Goal: Task Accomplishment & Management: Use online tool/utility

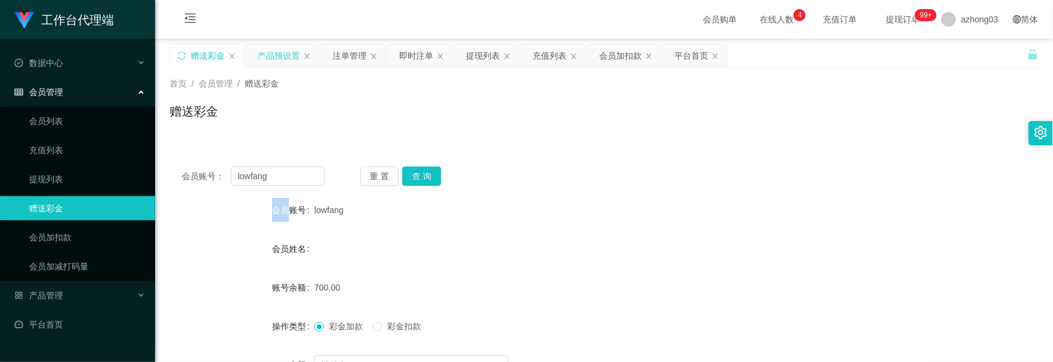
click at [267, 57] on div "产品预设置" at bounding box center [279, 55] width 42 height 23
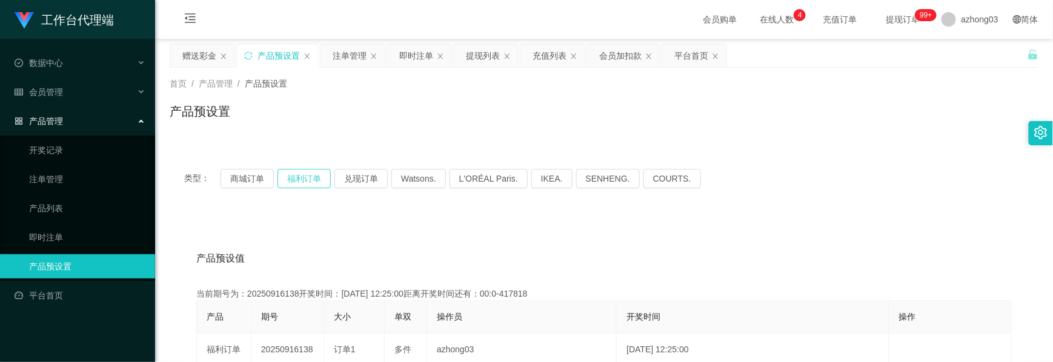
click at [297, 175] on button "福利订单" at bounding box center [304, 178] width 53 height 19
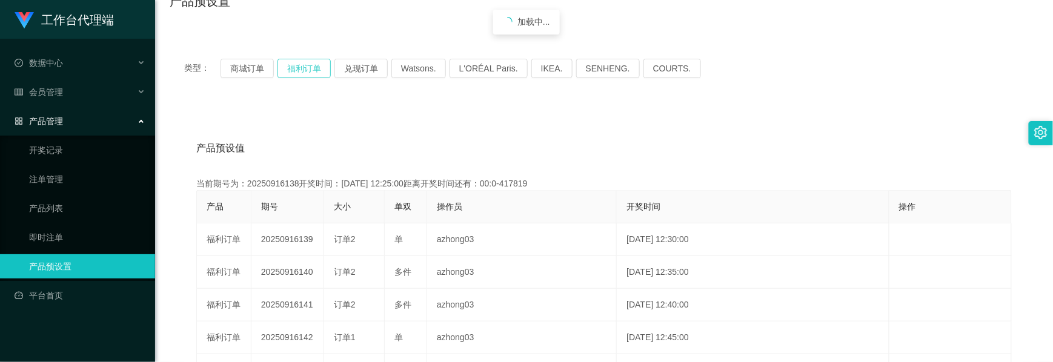
scroll to position [161, 0]
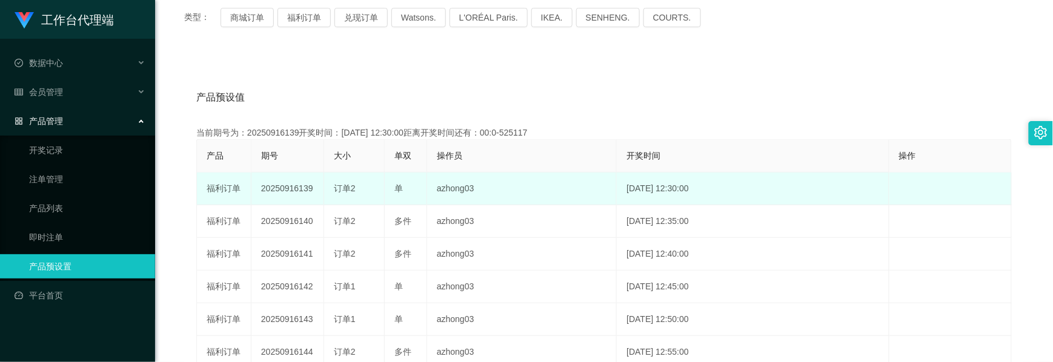
click at [286, 187] on td "20250916139" at bounding box center [288, 189] width 73 height 33
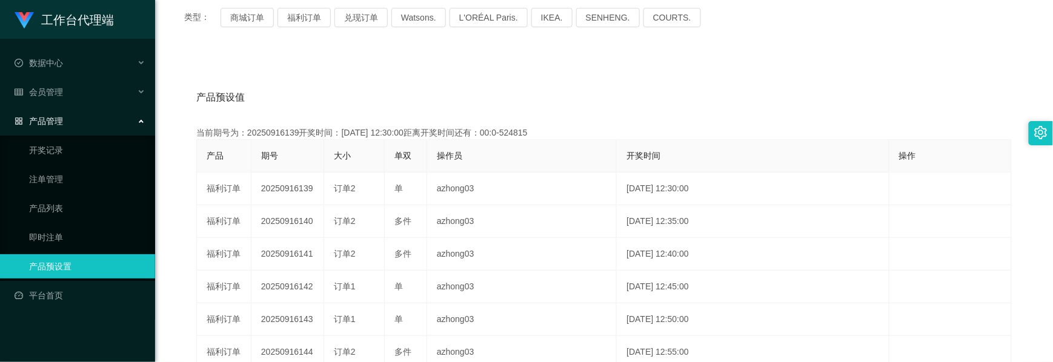
copy td "20250916139"
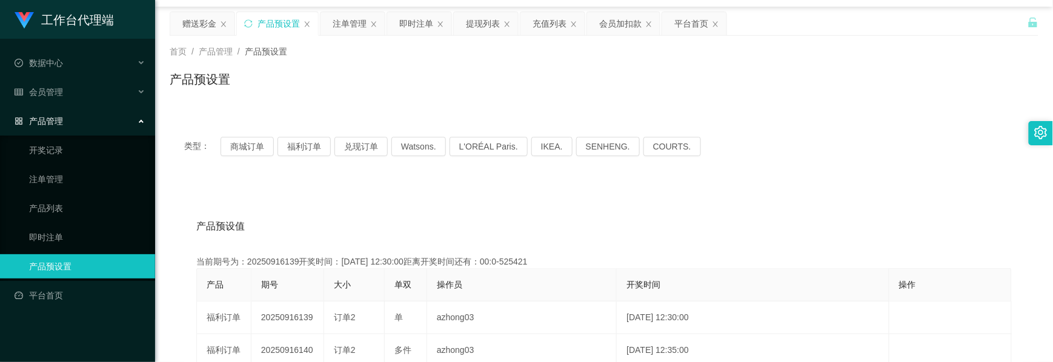
scroll to position [0, 0]
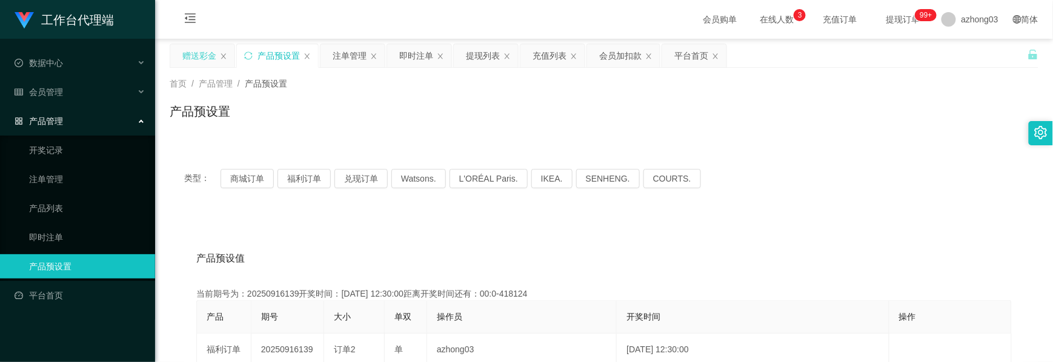
click at [212, 64] on div "赠送彩金" at bounding box center [199, 55] width 34 height 23
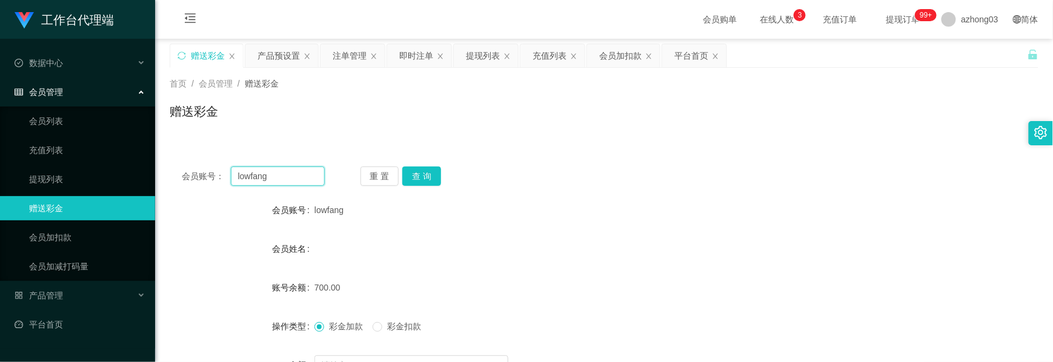
drag, startPoint x: 277, startPoint y: 173, endPoint x: 218, endPoint y: 169, distance: 59.0
click at [219, 169] on div "会员账号： [PERSON_NAME]" at bounding box center [253, 176] width 143 height 19
paste input "Weifoo7509"
type input "Weifoo7509"
click at [418, 175] on button "查 询" at bounding box center [421, 176] width 39 height 19
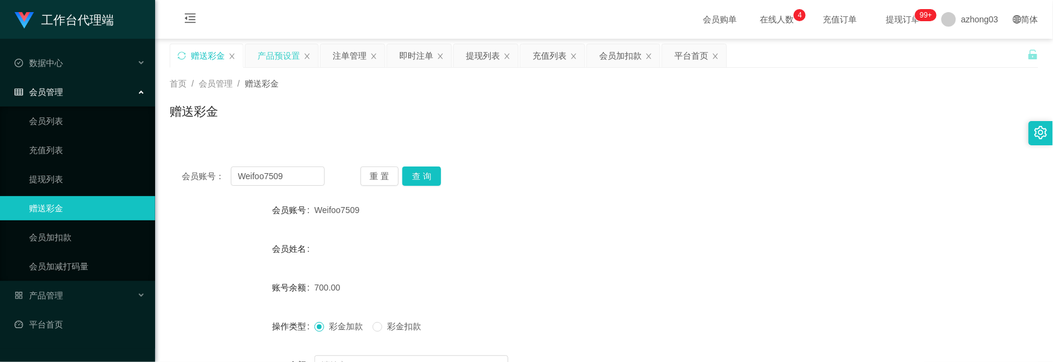
click at [280, 61] on div "产品预设置" at bounding box center [279, 55] width 42 height 23
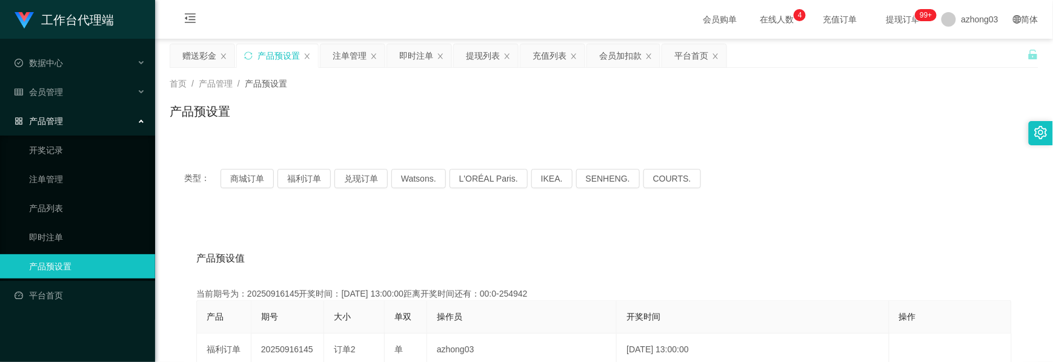
scroll to position [81, 0]
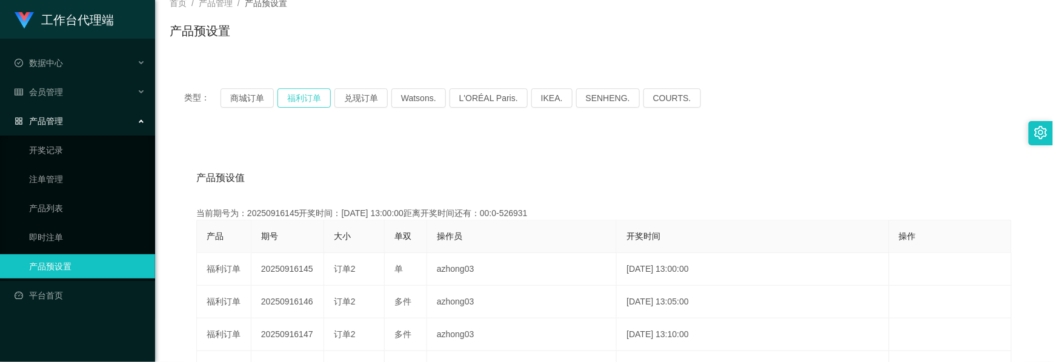
click at [303, 107] on button "福利订单" at bounding box center [304, 97] width 53 height 19
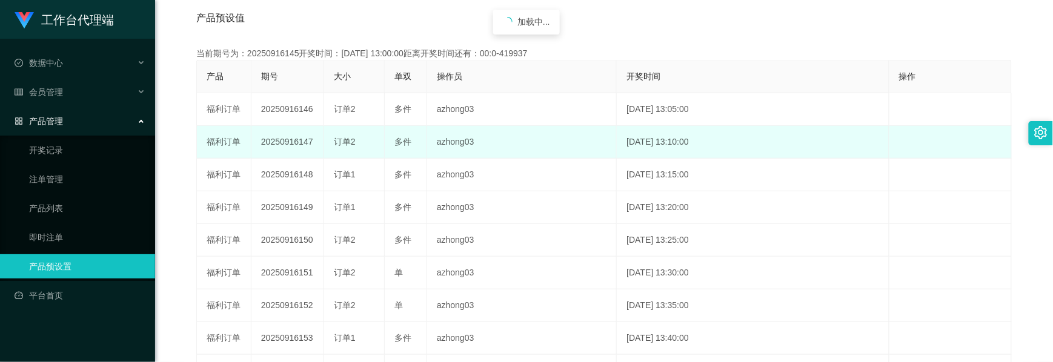
scroll to position [242, 0]
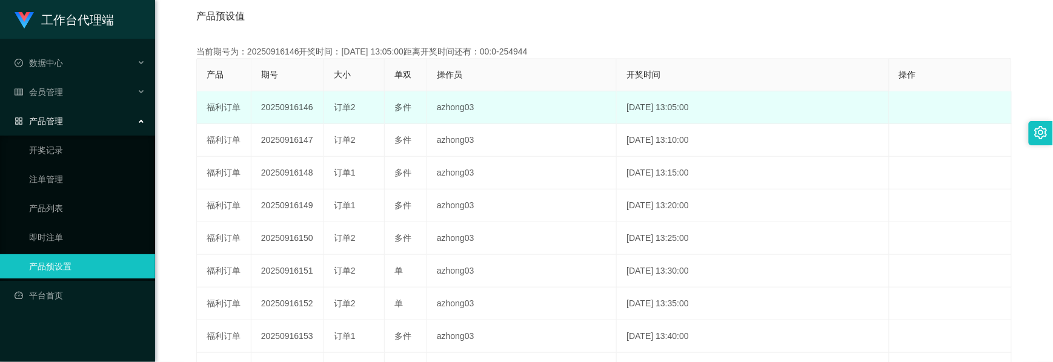
click at [292, 110] on td "20250916146" at bounding box center [288, 108] width 73 height 33
copy td "20250916146"
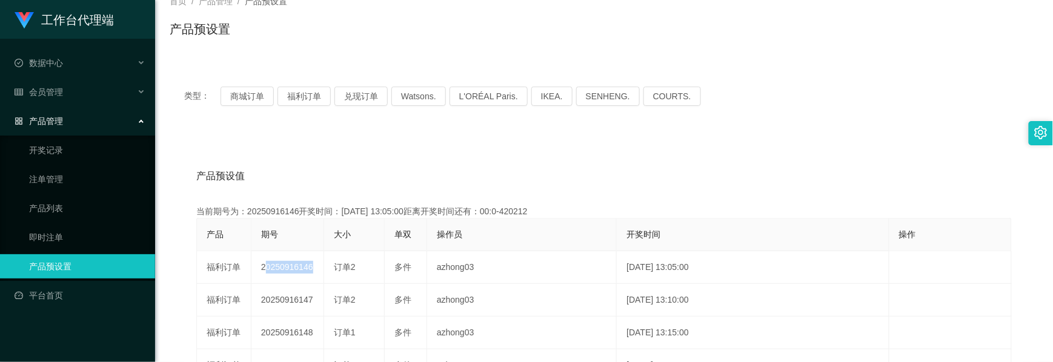
scroll to position [0, 0]
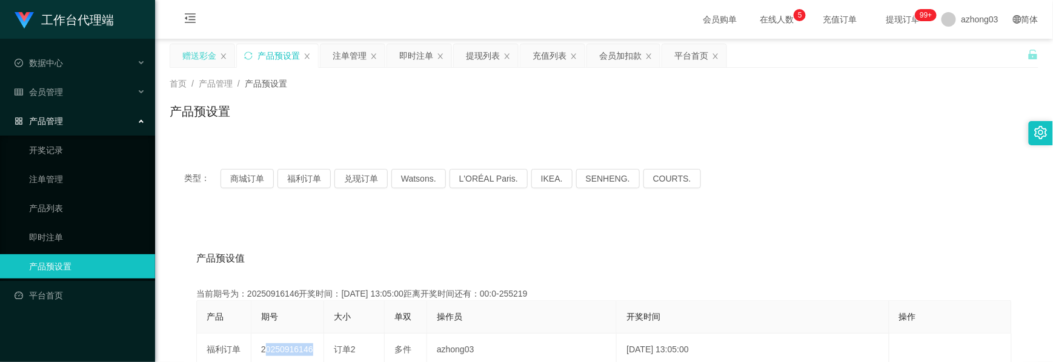
click at [194, 61] on div "赠送彩金" at bounding box center [199, 55] width 34 height 23
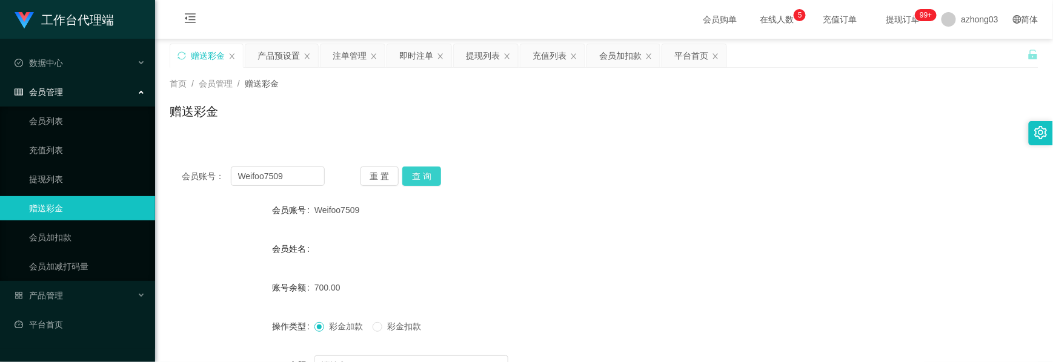
click at [423, 172] on button "查 询" at bounding box center [421, 176] width 39 height 19
